Goal: Information Seeking & Learning: Learn about a topic

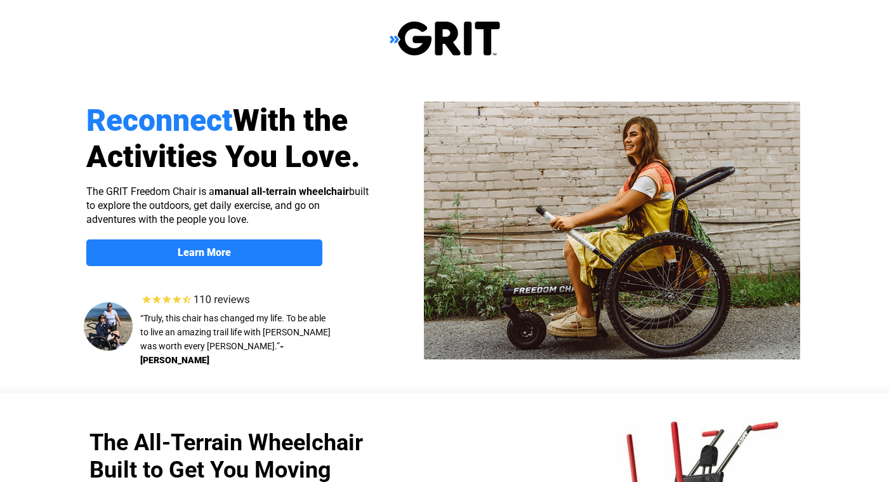
select select "US"
click at [396, 39] on img at bounding box center [445, 38] width 110 height 36
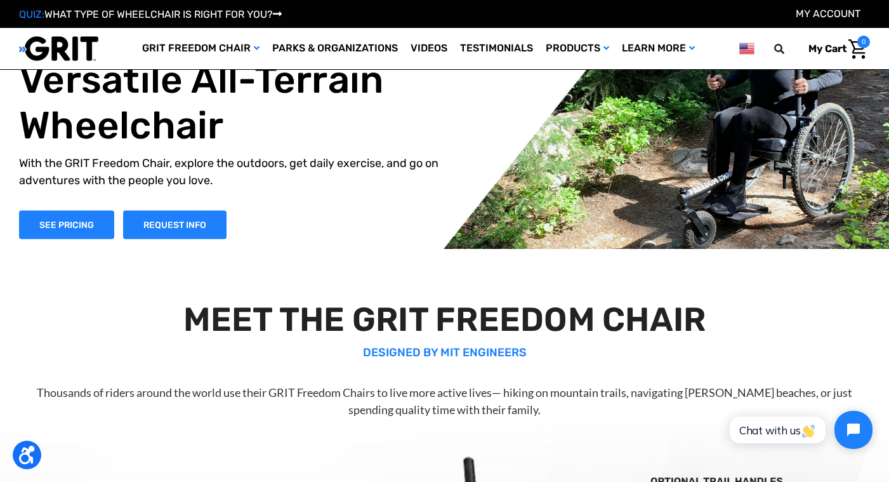
scroll to position [20, 0]
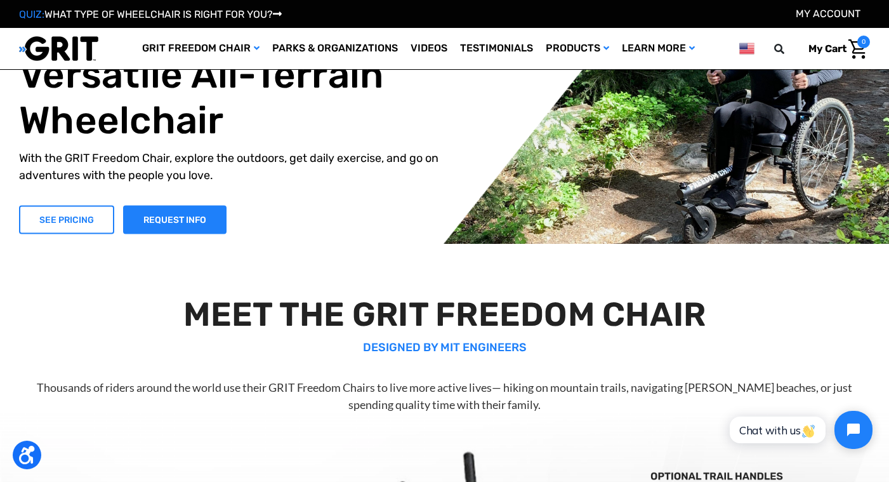
click at [67, 225] on link "SEE PRICING" at bounding box center [66, 219] width 95 height 29
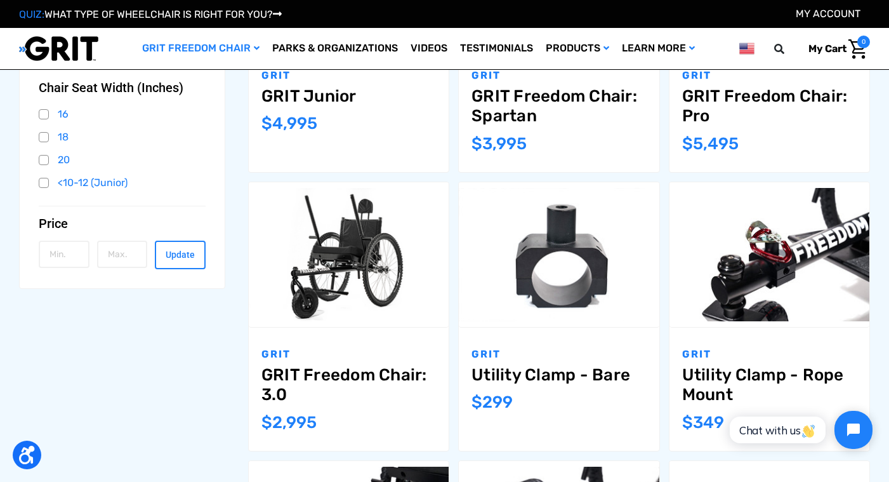
scroll to position [348, 0]
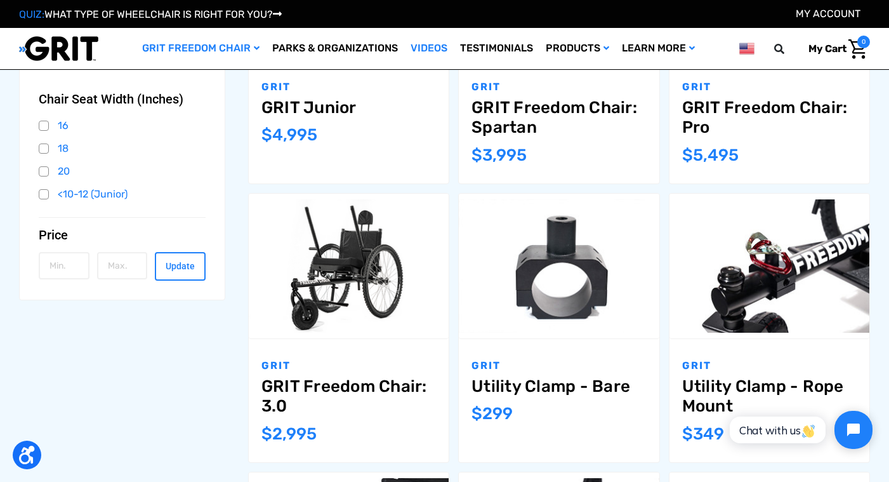
click at [431, 48] on link "Videos" at bounding box center [429, 48] width 50 height 41
